Goal: Transaction & Acquisition: Purchase product/service

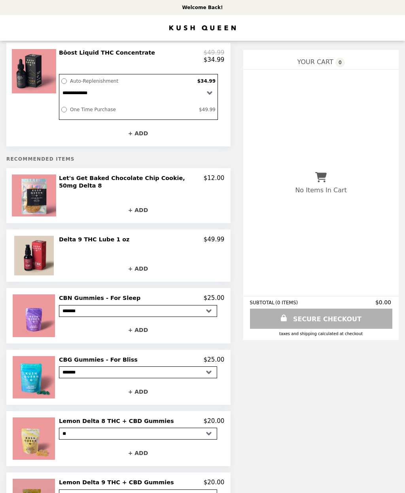
scroll to position [16, 0]
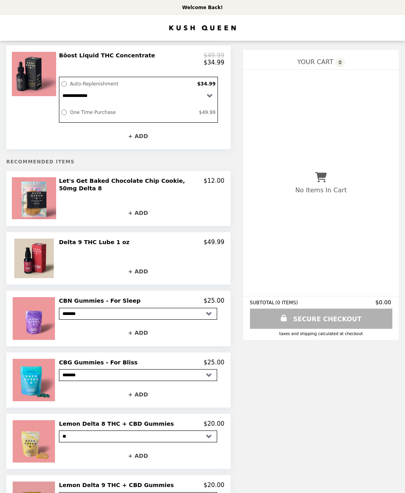
click at [89, 332] on button "+ ADD" at bounding box center [138, 333] width 158 height 14
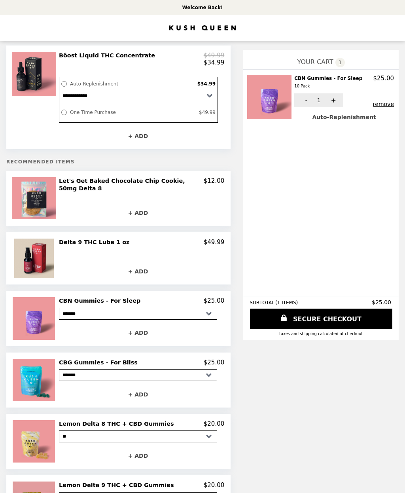
click at [86, 255] on div "Delta 9 THC Lube 1 oz $49.99 Default Title + ADD" at bounding box center [141, 258] width 165 height 40
click at [91, 259] on div "Delta 9 THC Lube 1 oz $49.99 Default Title + ADD" at bounding box center [141, 258] width 165 height 40
click at [99, 257] on div "Delta 9 THC Lube 1 oz $49.99 Default Title + ADD" at bounding box center [141, 258] width 165 height 40
click at [102, 257] on div "Delta 9 THC Lube 1 oz $49.99 Default Title + ADD" at bounding box center [141, 258] width 165 height 40
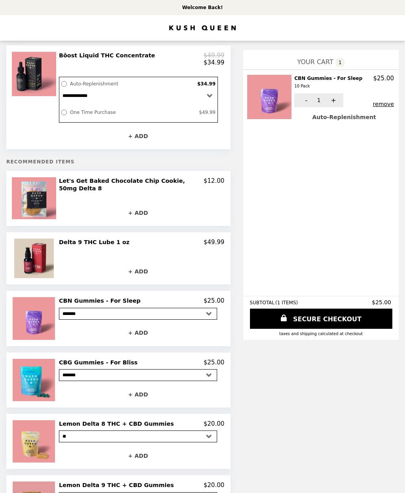
click at [104, 258] on div "Delta 9 THC Lube 1 oz $49.99 Default Title + ADD" at bounding box center [141, 258] width 165 height 40
click at [103, 258] on div "Delta 9 THC Lube 1 oz $49.99 Default Title + ADD" at bounding box center [141, 258] width 165 height 40
click at [384, 105] on button "remove" at bounding box center [383, 104] width 21 height 6
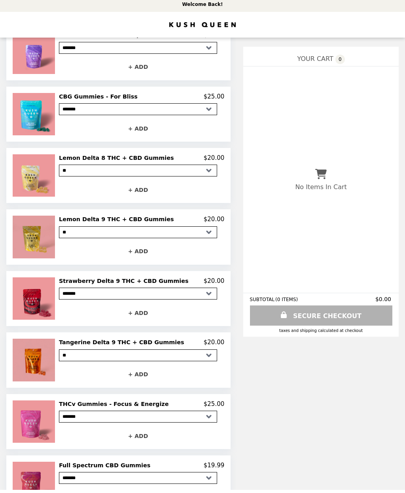
scroll to position [278, 0]
